Goal: Information Seeking & Learning: Find specific fact

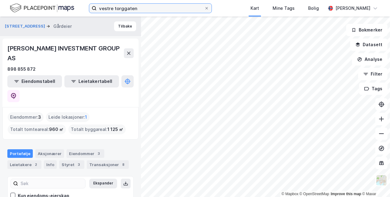
click at [132, 6] on input "vestre torggaten" at bounding box center [149, 8] width 107 height 9
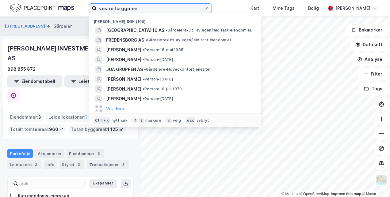
click at [132, 6] on input "vestre torggaten" at bounding box center [149, 8] width 107 height 9
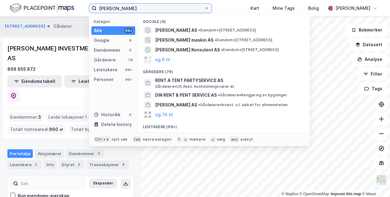
type input "[PERSON_NAME]"
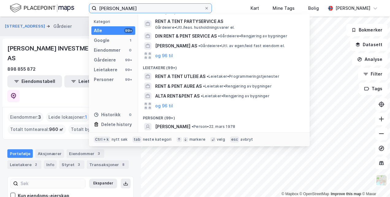
scroll to position [58, 0]
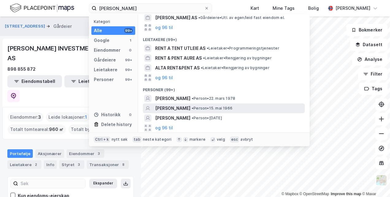
click at [177, 107] on span "[PERSON_NAME]" at bounding box center [172, 108] width 35 height 7
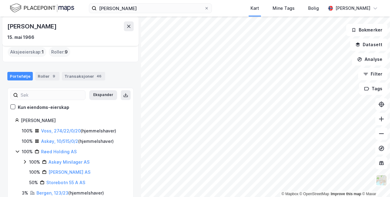
scroll to position [33, 0]
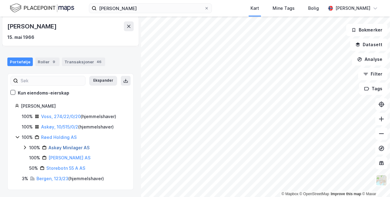
click at [66, 145] on link "Askøy Minilager AS" at bounding box center [68, 147] width 41 height 5
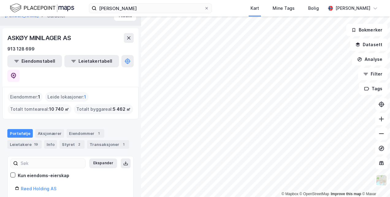
scroll to position [48, 0]
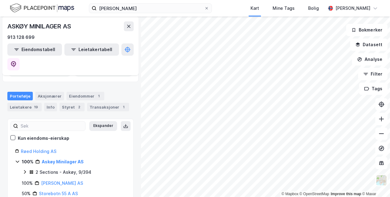
click at [62, 169] on div "2 Sections - Askøy, 9/394" at bounding box center [64, 172] width 56 height 7
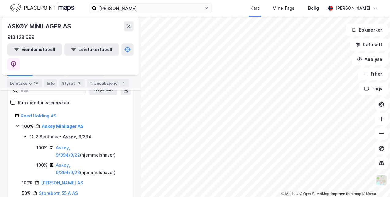
scroll to position [83, 0]
click at [67, 145] on link "Askøy, 9/394/0/22" at bounding box center [68, 151] width 24 height 13
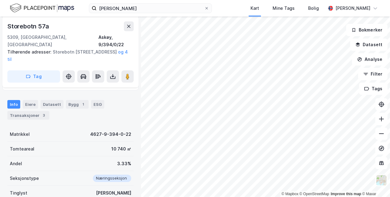
scroll to position [110, 0]
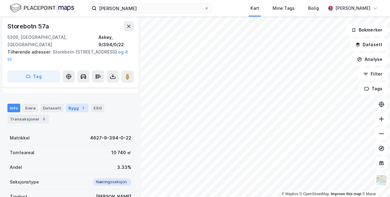
click at [77, 104] on div "Bygg 1" at bounding box center [77, 108] width 23 height 9
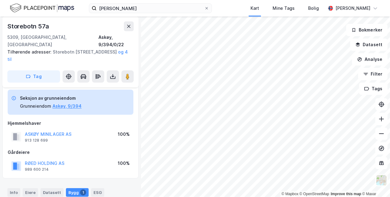
scroll to position [24, 0]
